Goal: Task Accomplishment & Management: Complete application form

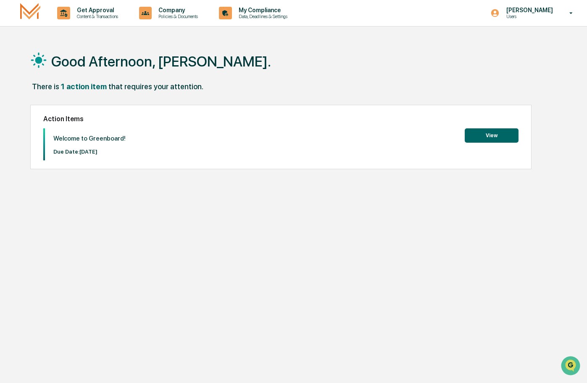
click at [490, 135] on button "View" at bounding box center [492, 135] width 54 height 14
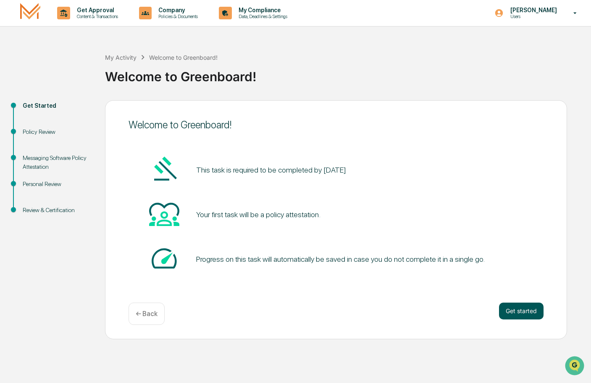
click at [524, 310] on button "Get started" at bounding box center [521, 310] width 45 height 17
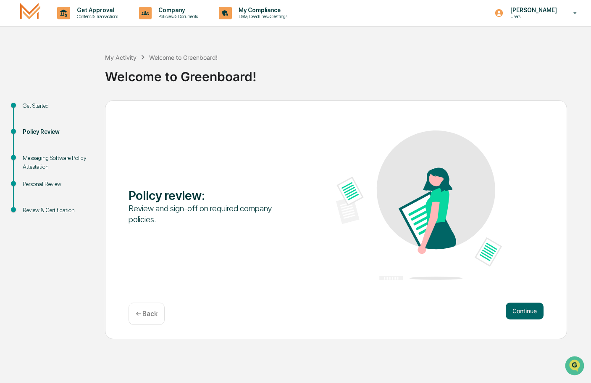
click at [208, 207] on div "Review and sign-off on required company policies." at bounding box center [212, 214] width 166 height 22
click at [390, 206] on img at bounding box center [419, 205] width 166 height 150
click at [186, 193] on div "Policy review :" at bounding box center [212, 194] width 166 height 15
drag, startPoint x: 160, startPoint y: 192, endPoint x: 148, endPoint y: 197, distance: 13.4
click at [158, 193] on div "Policy review :" at bounding box center [212, 194] width 166 height 15
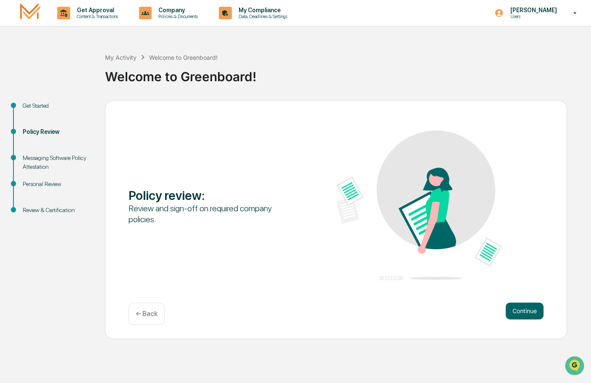
click at [149, 209] on div "Review and sign-off on required company policies." at bounding box center [212, 214] width 166 height 22
click at [517, 313] on button "Continue" at bounding box center [525, 310] width 38 height 17
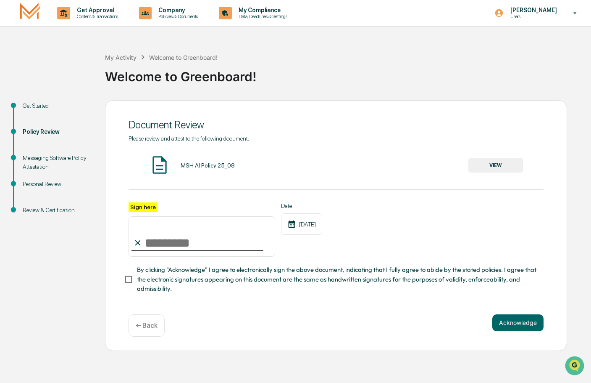
click at [161, 165] on img at bounding box center [159, 164] width 21 height 21
click at [207, 167] on div "MSH AI Policy 25_08" at bounding box center [208, 165] width 54 height 7
click at [500, 159] on button "VIEW" at bounding box center [496, 165] width 55 height 14
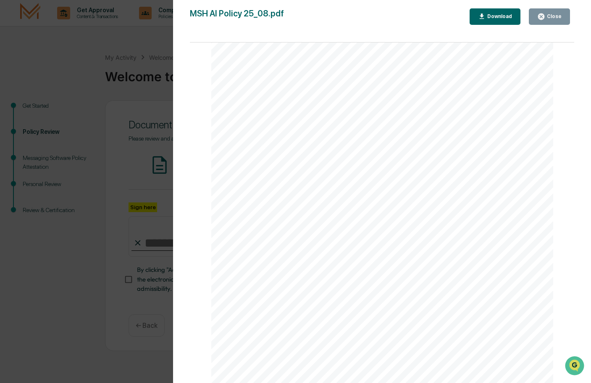
scroll to position [1064, 0]
click at [551, 16] on div "Close" at bounding box center [554, 16] width 16 height 6
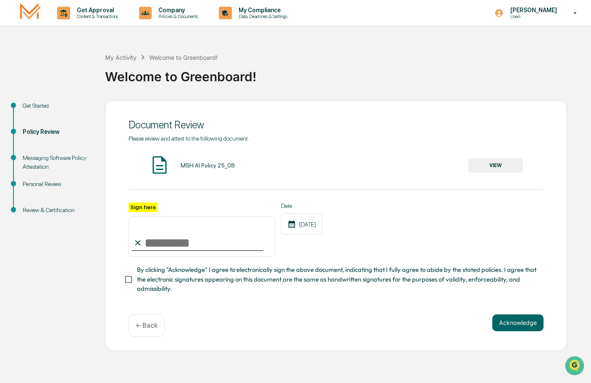
click at [145, 246] on input "Sign here" at bounding box center [202, 236] width 147 height 40
type input "**********"
click at [514, 324] on button "Acknowledge" at bounding box center [518, 322] width 51 height 17
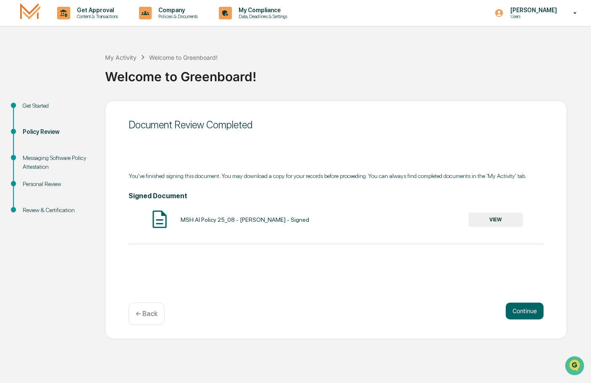
drag, startPoint x: 268, startPoint y: 222, endPoint x: 281, endPoint y: 219, distance: 13.4
click at [268, 221] on div "MSH AI Policy 25_08 - [PERSON_NAME] - Signed" at bounding box center [245, 219] width 129 height 7
click at [501, 222] on button "VIEW" at bounding box center [496, 219] width 55 height 14
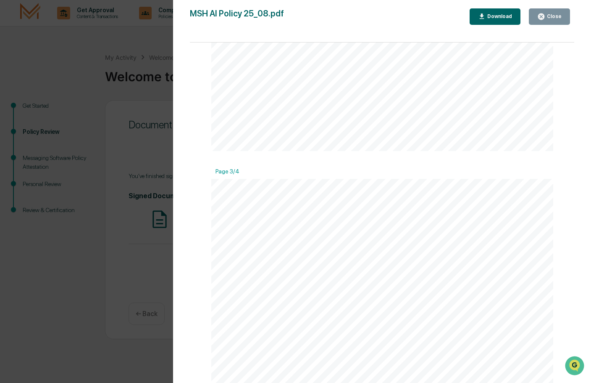
scroll to position [631, 0]
click at [554, 18] on div "Close" at bounding box center [554, 16] width 16 height 6
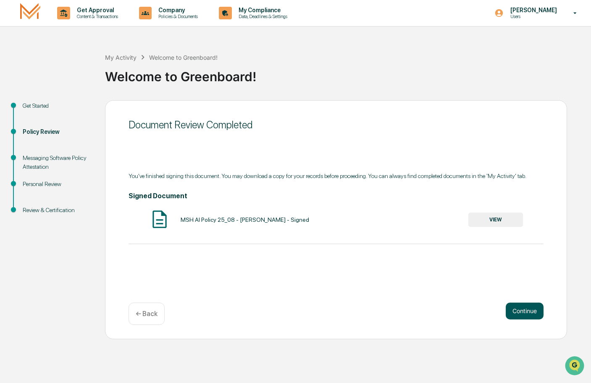
click at [525, 313] on button "Continue" at bounding box center [525, 310] width 38 height 17
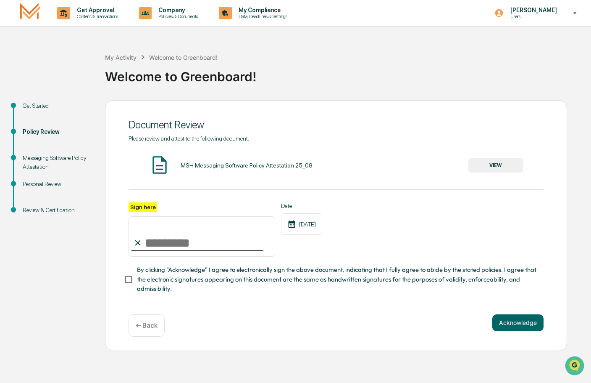
click at [488, 167] on button "VIEW" at bounding box center [496, 165] width 55 height 14
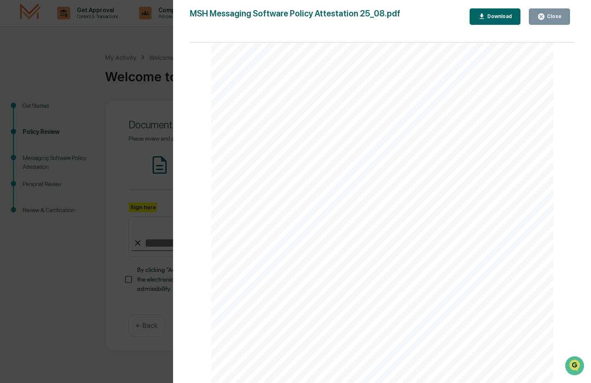
scroll to position [1064, 0]
click at [540, 17] on icon "button" at bounding box center [542, 17] width 8 height 8
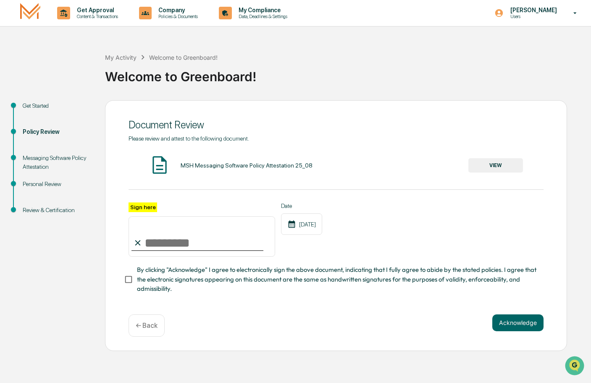
click at [144, 242] on input "Sign here" at bounding box center [202, 236] width 147 height 40
click at [206, 241] on input "Sign here" at bounding box center [202, 236] width 147 height 40
type input "**********"
click at [518, 327] on button "Acknowledge" at bounding box center [518, 322] width 51 height 17
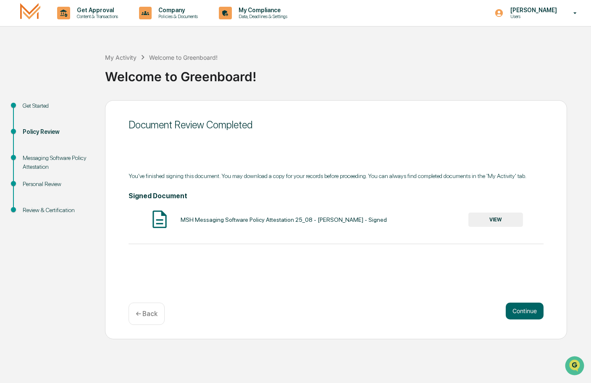
click at [486, 220] on button "VIEW" at bounding box center [496, 219] width 55 height 14
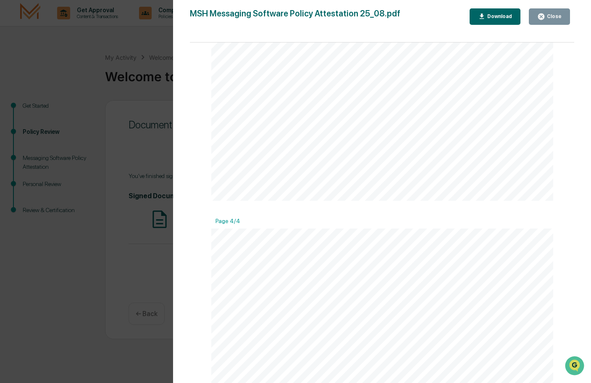
scroll to position [967, 0]
click at [551, 20] on div "Close" at bounding box center [550, 17] width 24 height 8
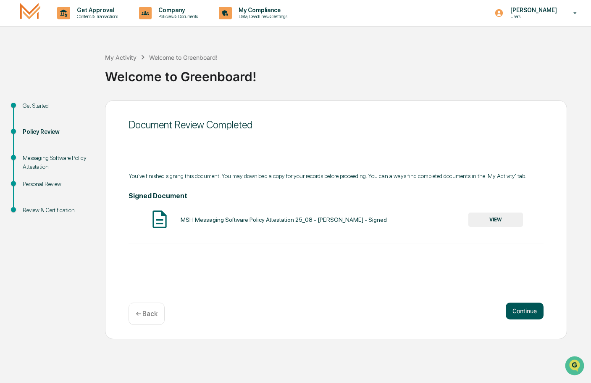
click at [525, 312] on button "Continue" at bounding box center [525, 310] width 38 height 17
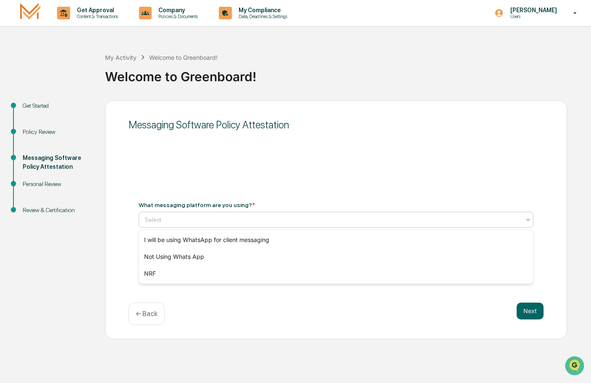
click at [531, 218] on icon at bounding box center [528, 219] width 7 height 7
click at [522, 214] on div "Select" at bounding box center [333, 220] width 384 height 12
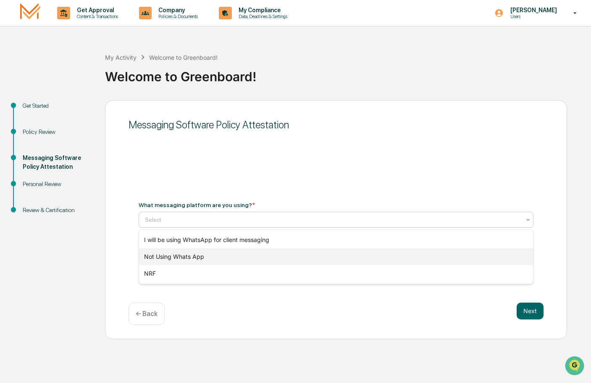
click at [182, 257] on div "Not Using Whats App" at bounding box center [336, 256] width 394 height 17
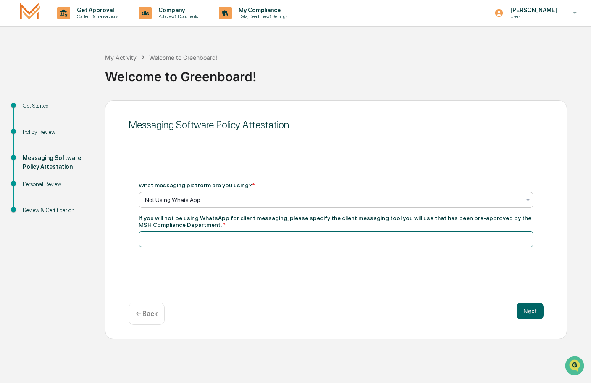
click at [192, 237] on input at bounding box center [336, 239] width 395 height 16
type input "**********"
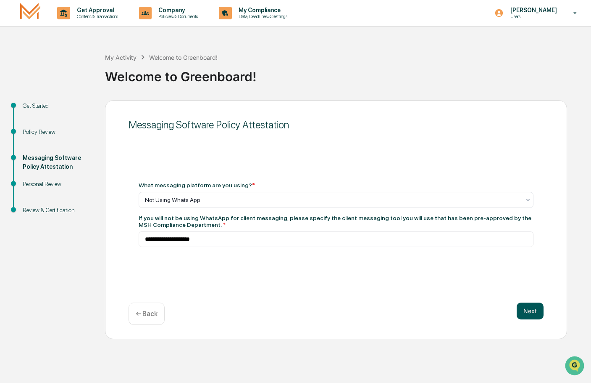
click at [535, 306] on button "Next" at bounding box center [530, 310] width 27 height 17
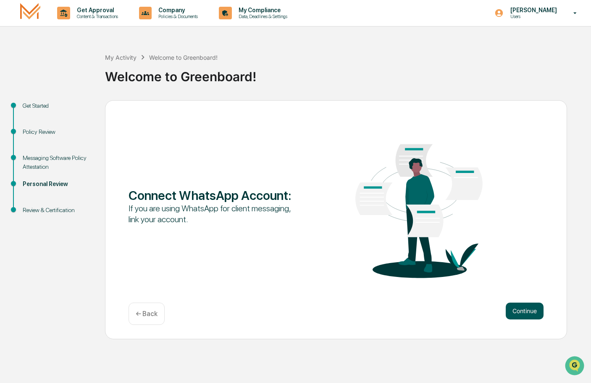
click at [520, 310] on button "Continue" at bounding box center [525, 310] width 38 height 17
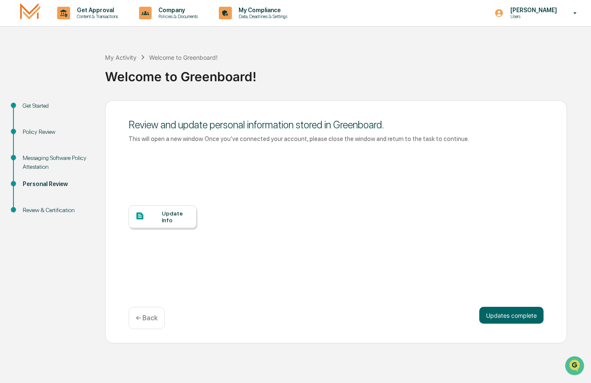
click at [169, 217] on div "Update Info" at bounding box center [176, 216] width 28 height 13
